Goal: Find specific page/section: Find specific page/section

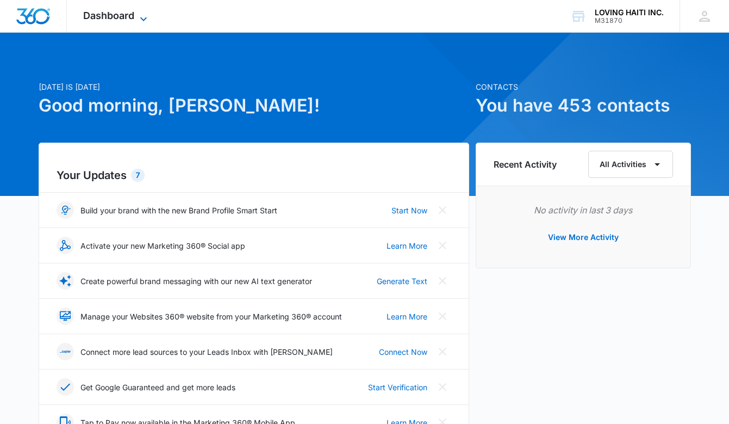
click at [146, 16] on icon at bounding box center [143, 19] width 13 height 13
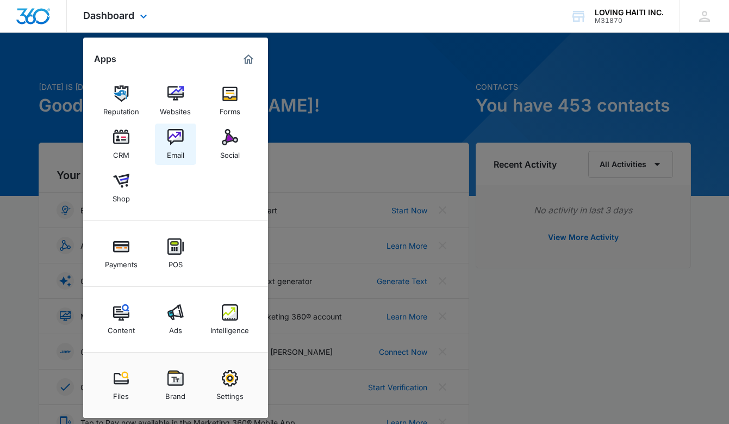
click at [178, 139] on img at bounding box center [176, 137] width 16 height 16
